Goal: Transaction & Acquisition: Purchase product/service

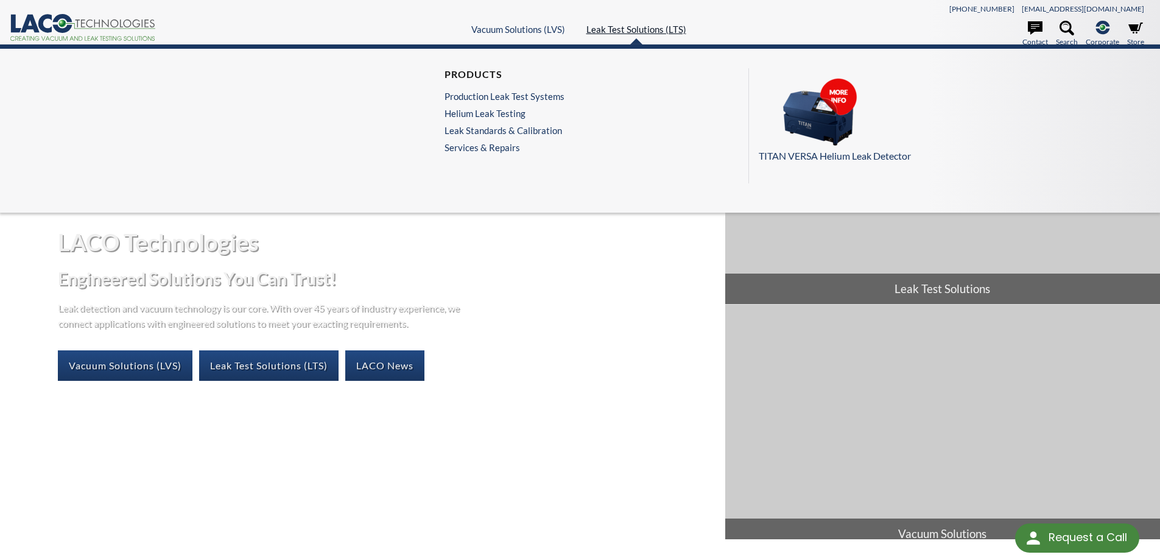
click at [607, 34] on link "Leak Test Solutions (LTS)" at bounding box center [637, 29] width 100 height 11
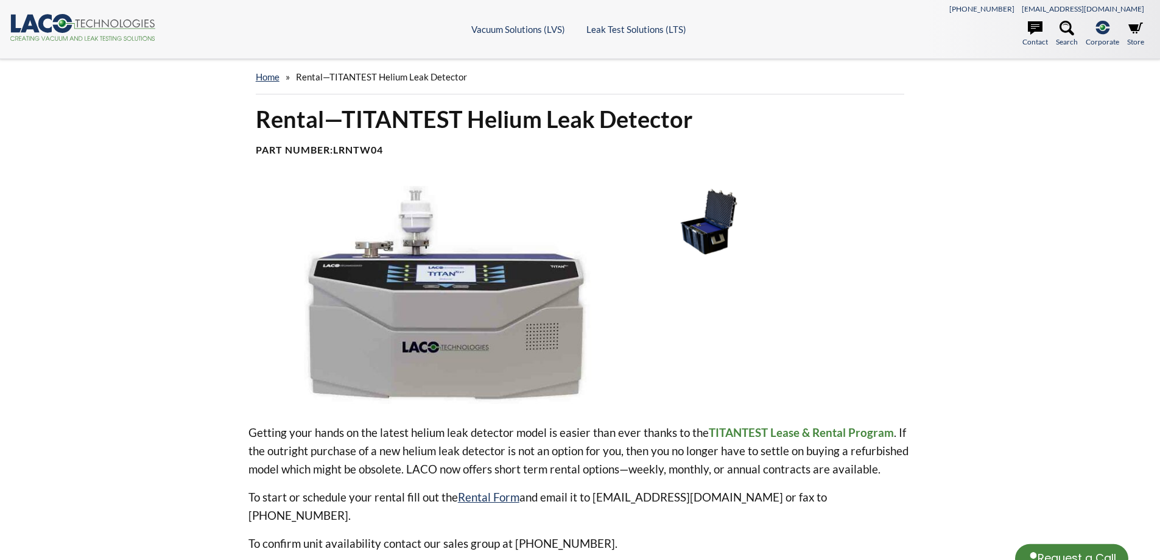
select select "Language Translate Widget"
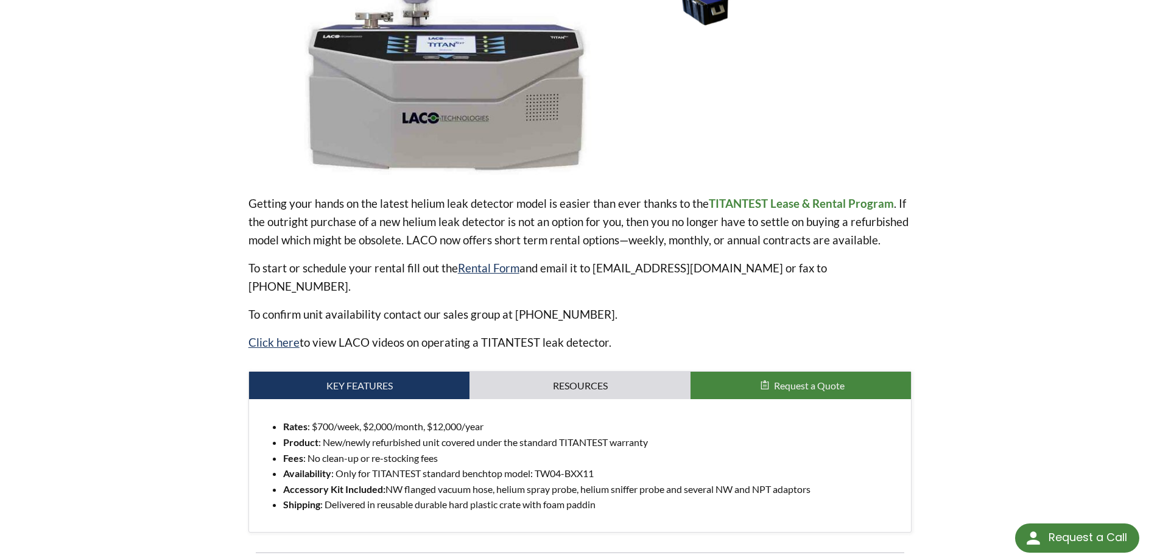
scroll to position [341, 0]
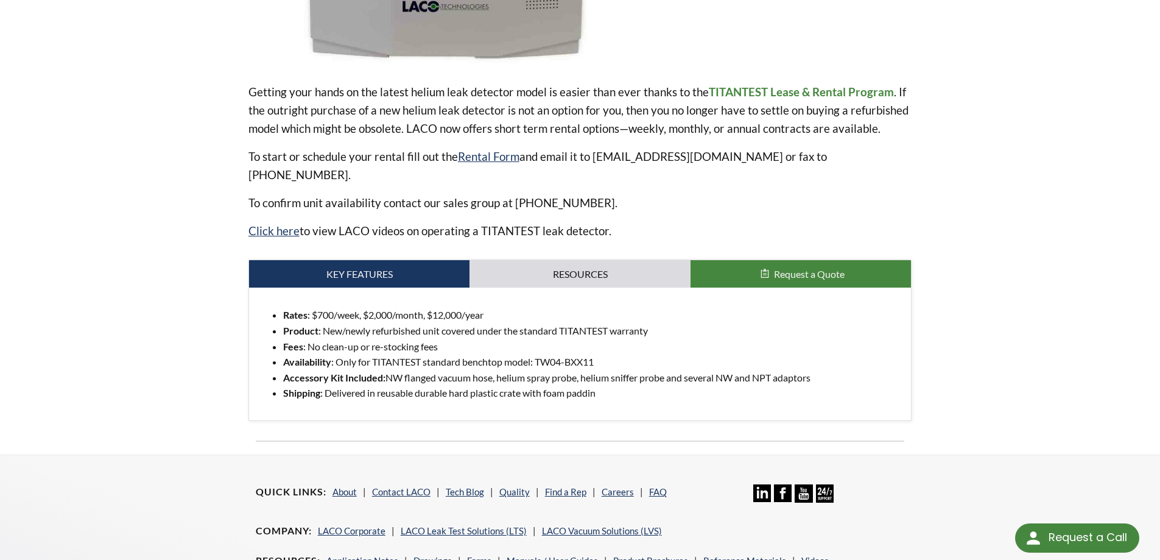
click at [774, 268] on span "Request a Quote" at bounding box center [809, 274] width 71 height 12
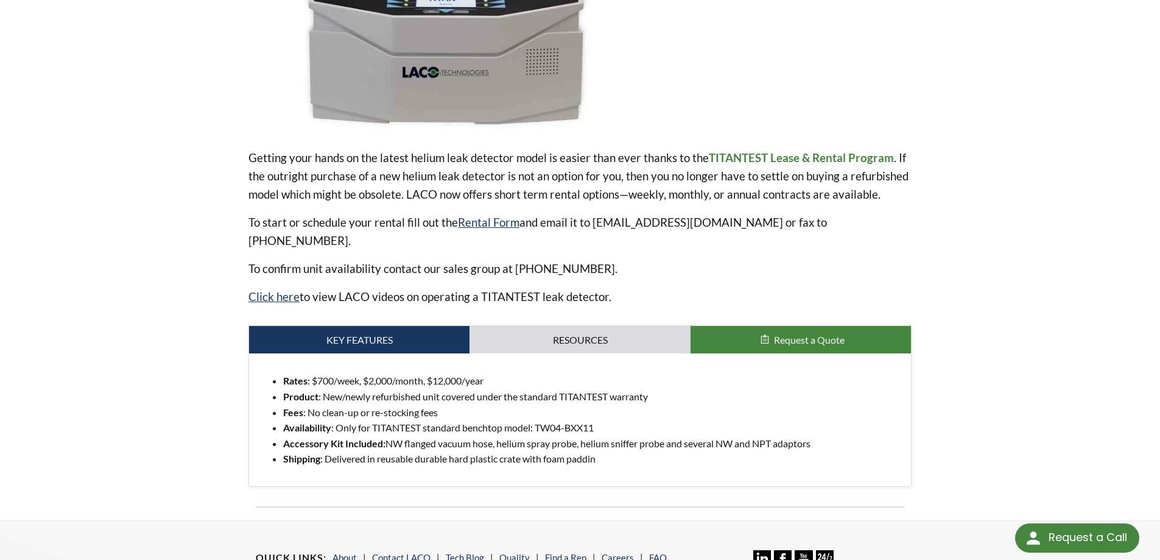
scroll to position [259, 0]
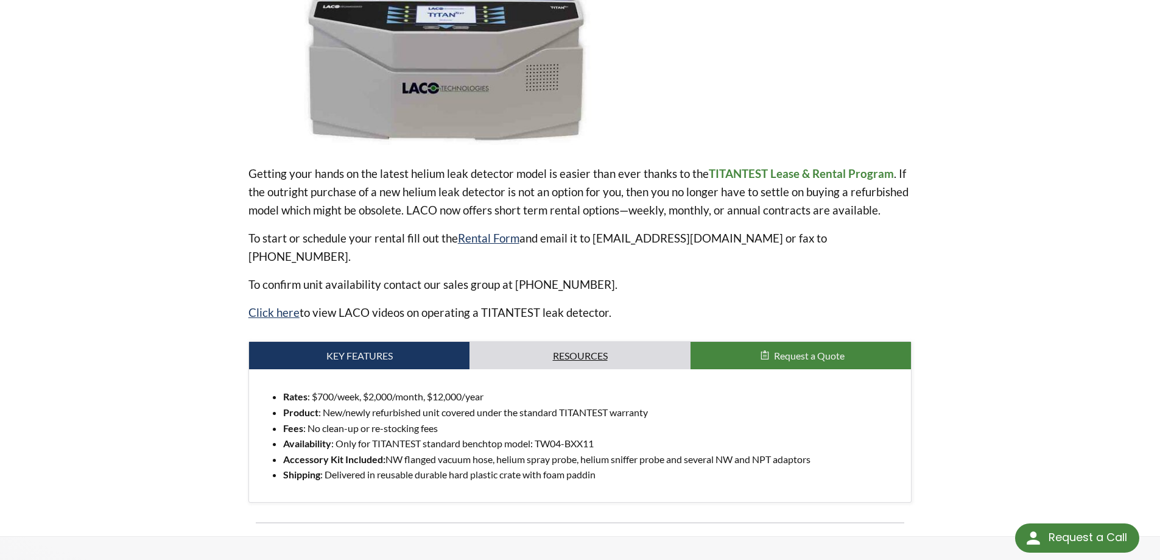
click at [592, 342] on link "Resources" at bounding box center [580, 356] width 221 height 28
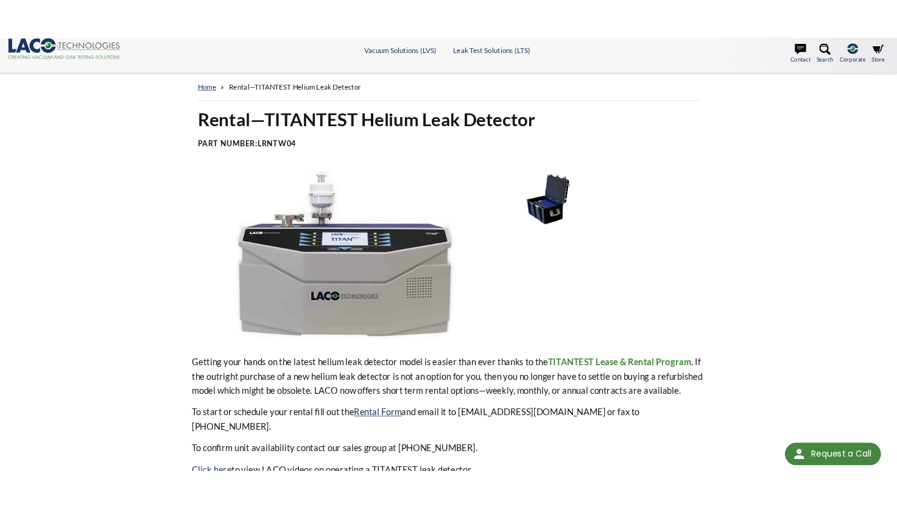
scroll to position [0, 0]
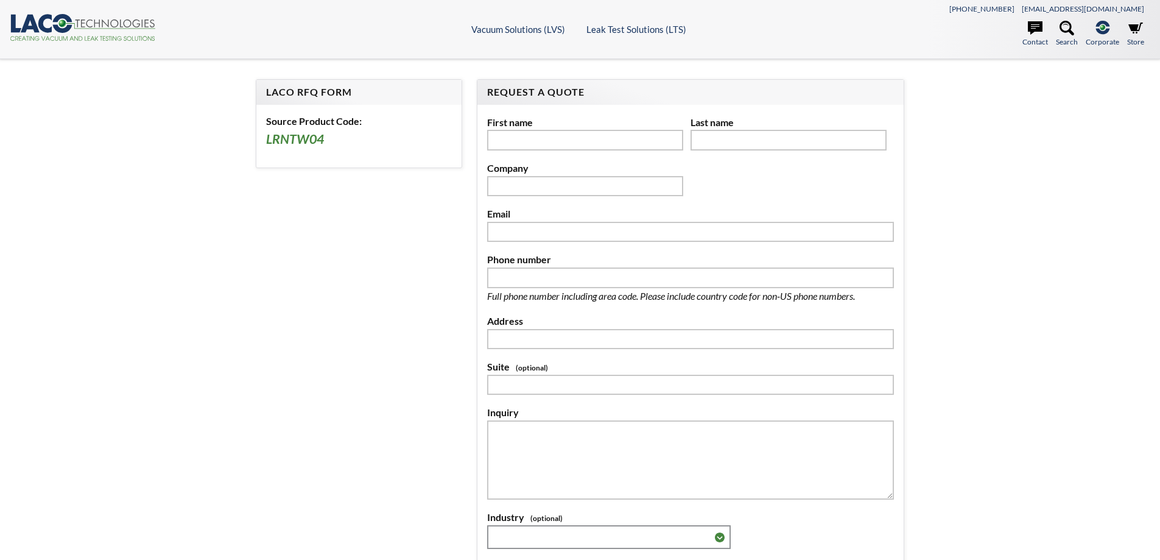
select select "Language Translate Widget"
